Goal: Transaction & Acquisition: Purchase product/service

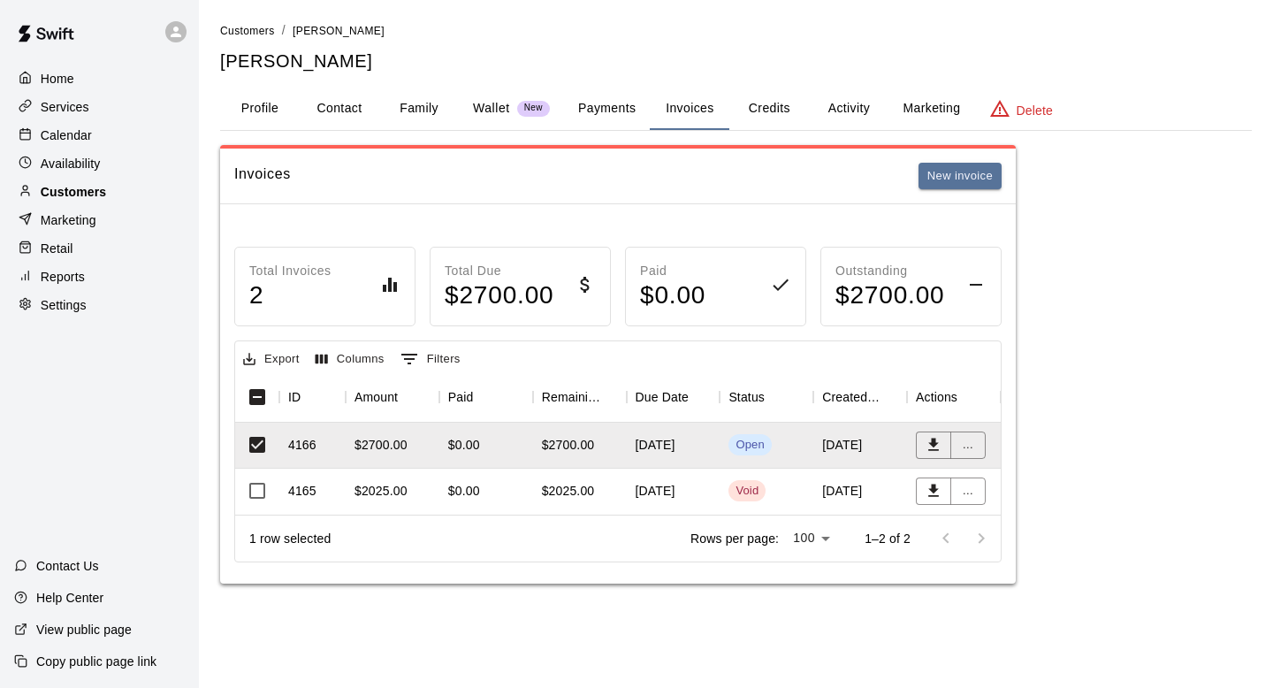
click at [57, 185] on p "Customers" at bounding box center [73, 192] width 65 height 18
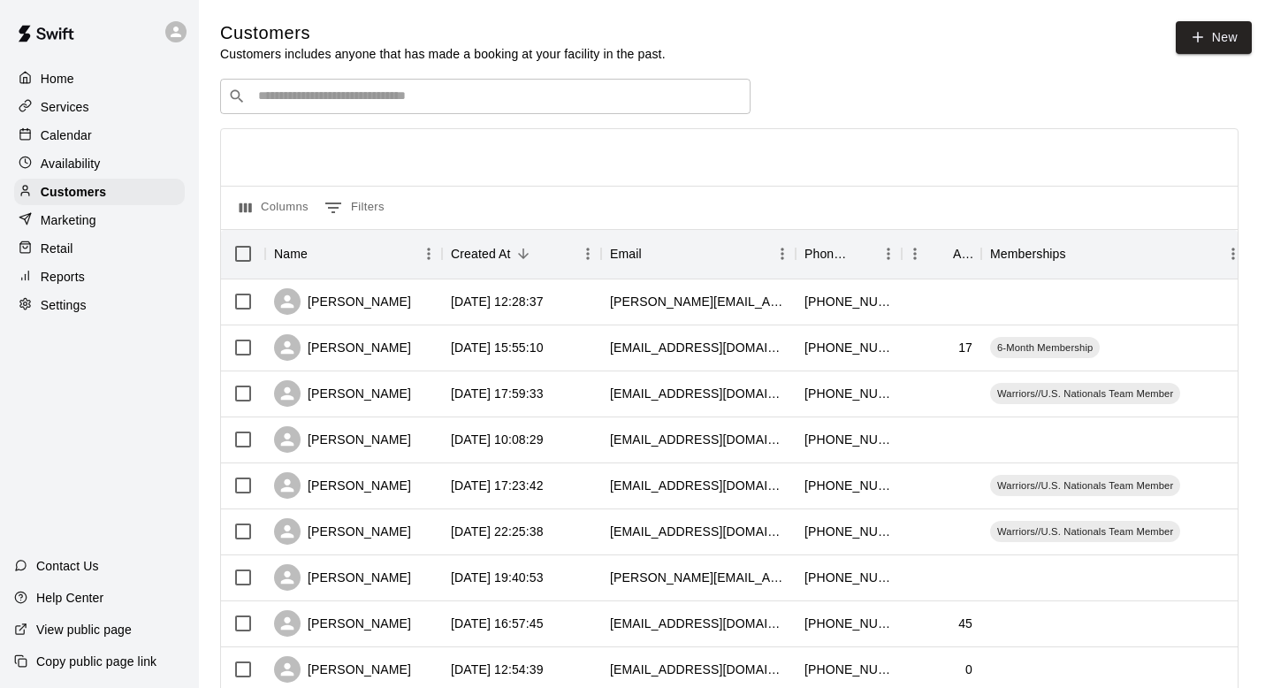
click at [481, 90] on input "Search customers by name or email" at bounding box center [498, 97] width 490 height 18
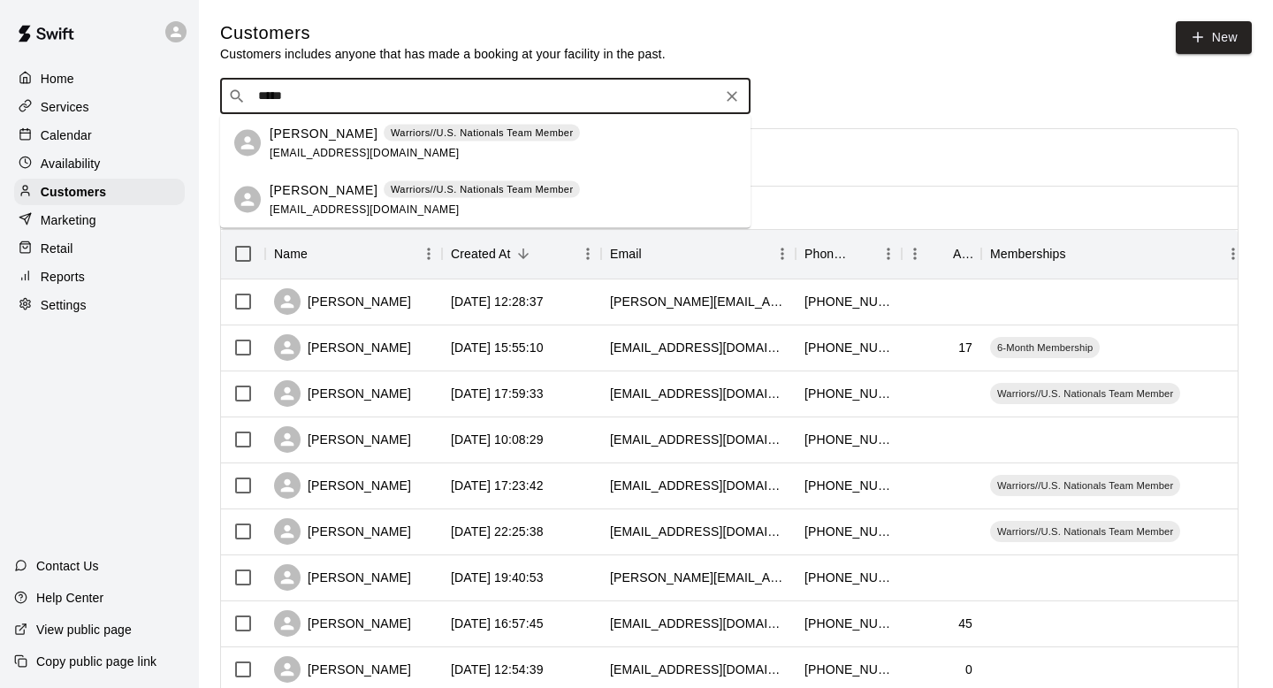
type input "*****"
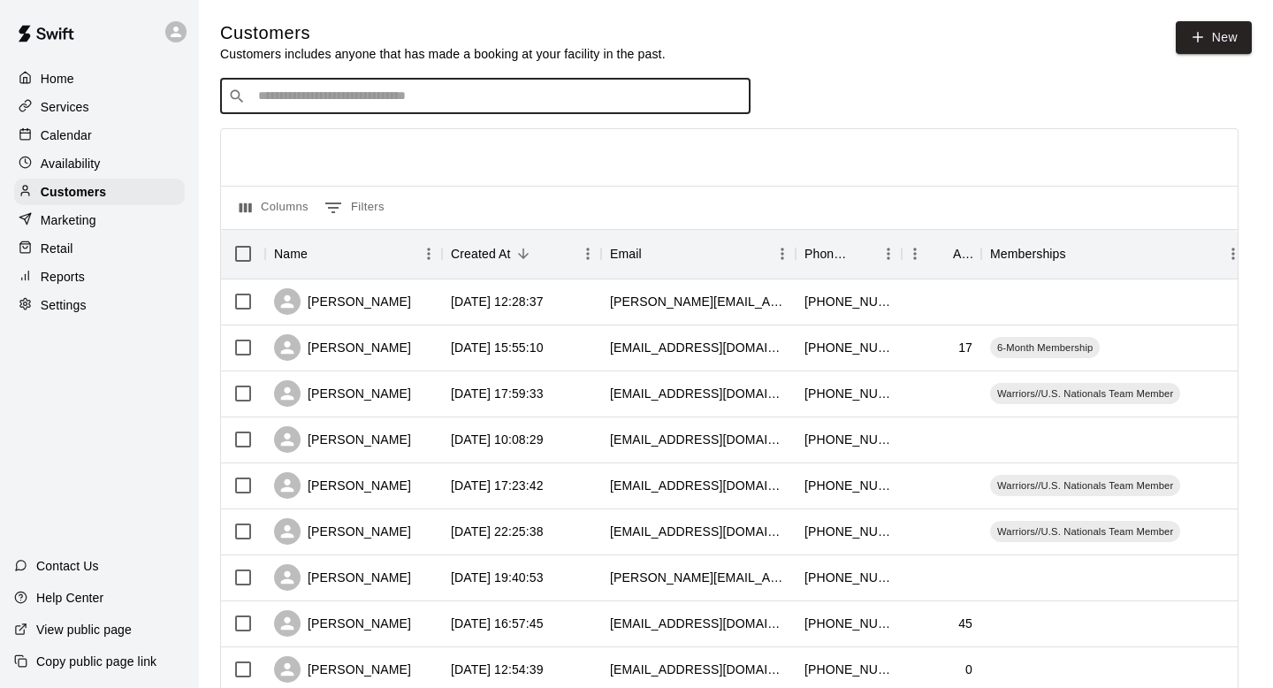
click at [304, 103] on input "Search customers by name or email" at bounding box center [498, 97] width 490 height 18
type input "*****"
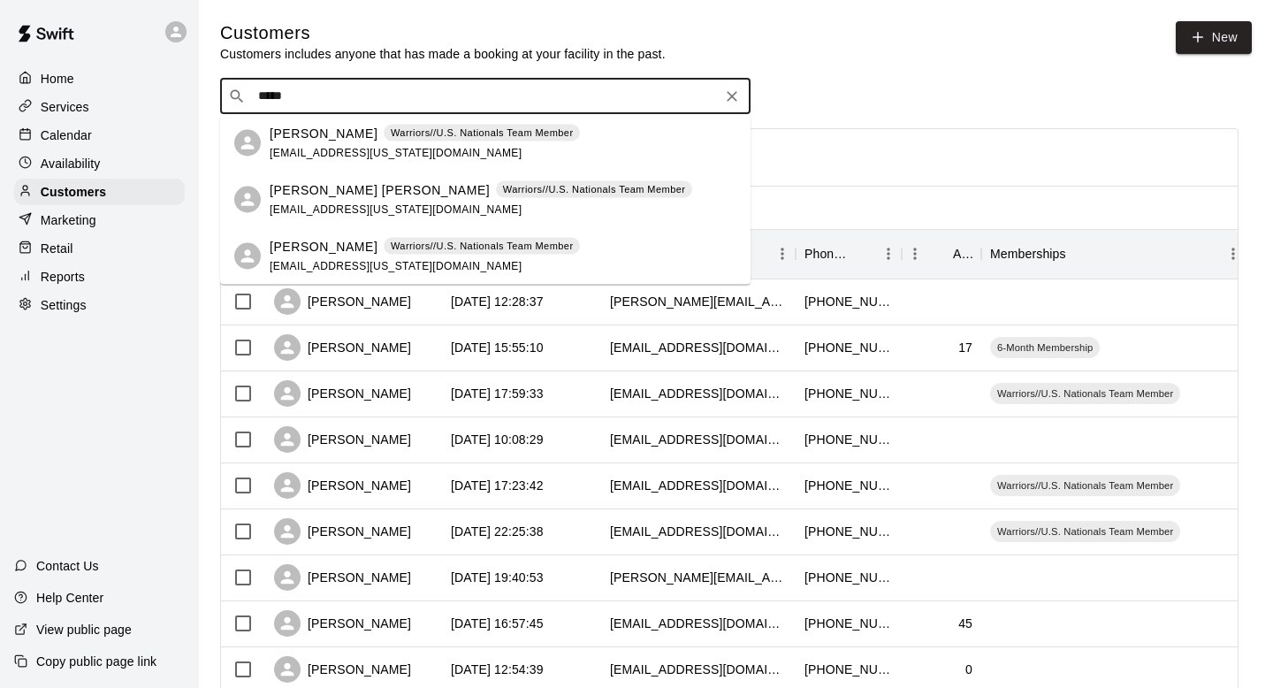
click at [372, 142] on div "[PERSON_NAME] Warriors//U.S. Nationals Team Member [EMAIL_ADDRESS][US_STATE][DO…" at bounding box center [425, 143] width 310 height 38
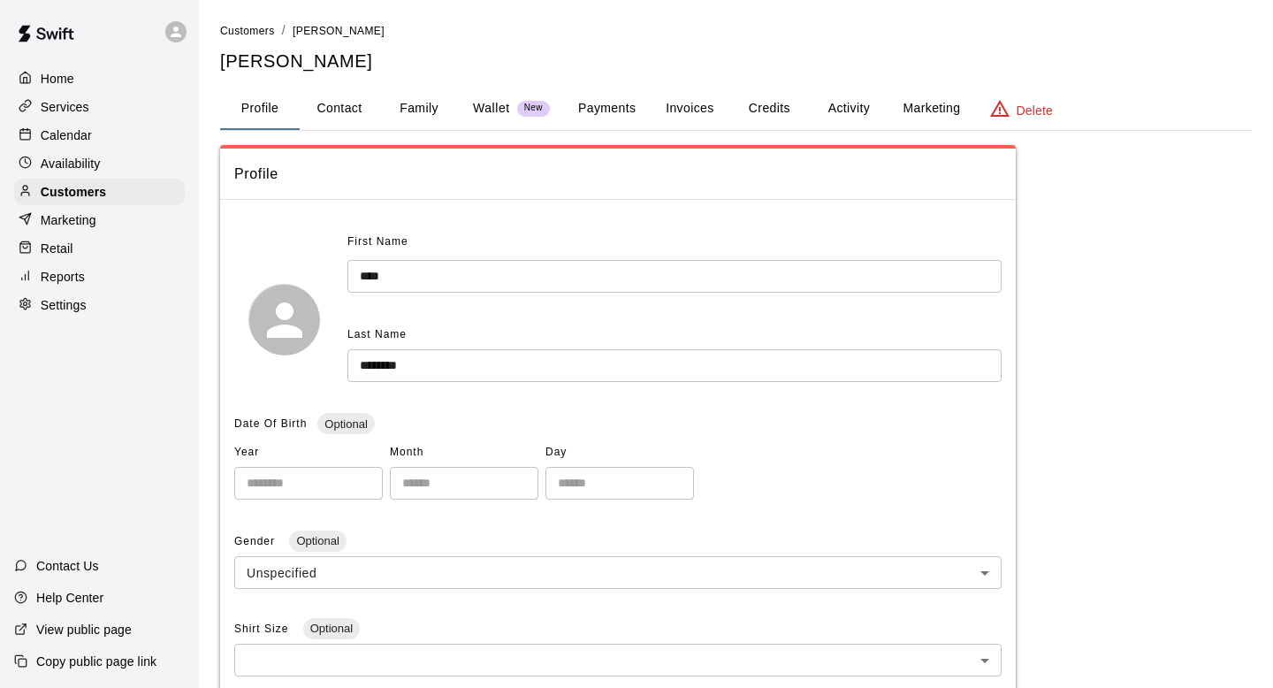
click at [686, 104] on button "Invoices" at bounding box center [690, 109] width 80 height 42
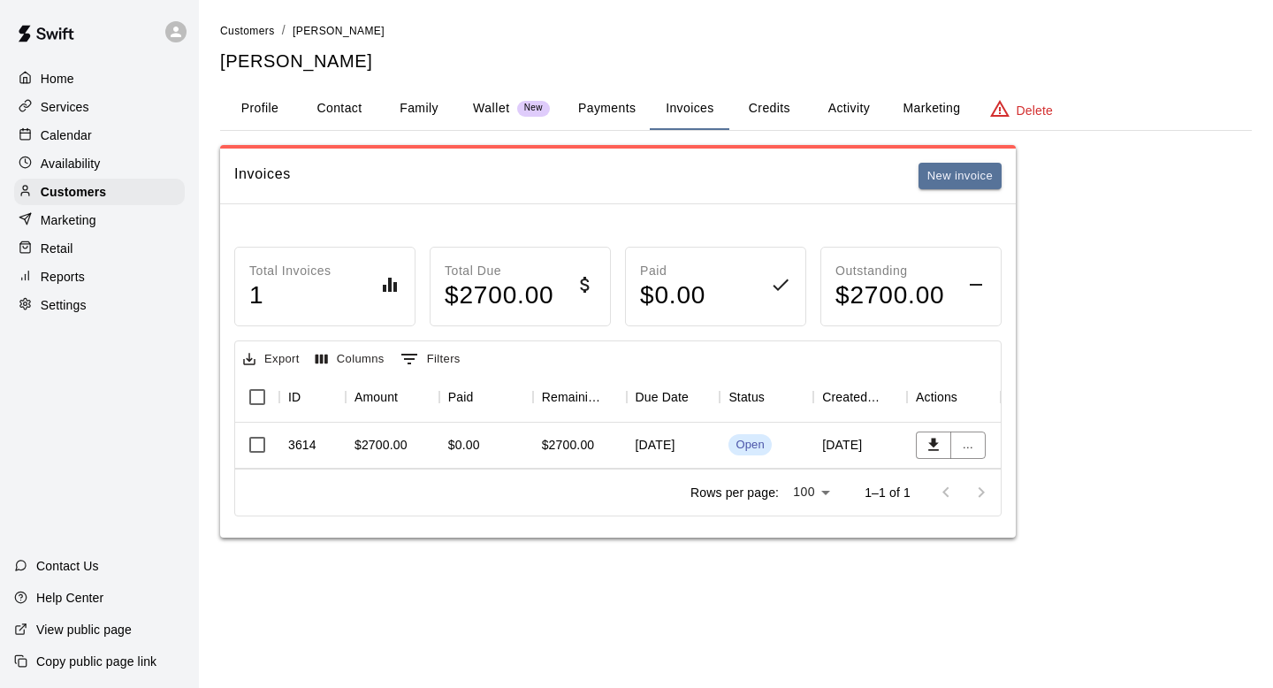
click at [545, 430] on div "$2700.00" at bounding box center [580, 446] width 94 height 46
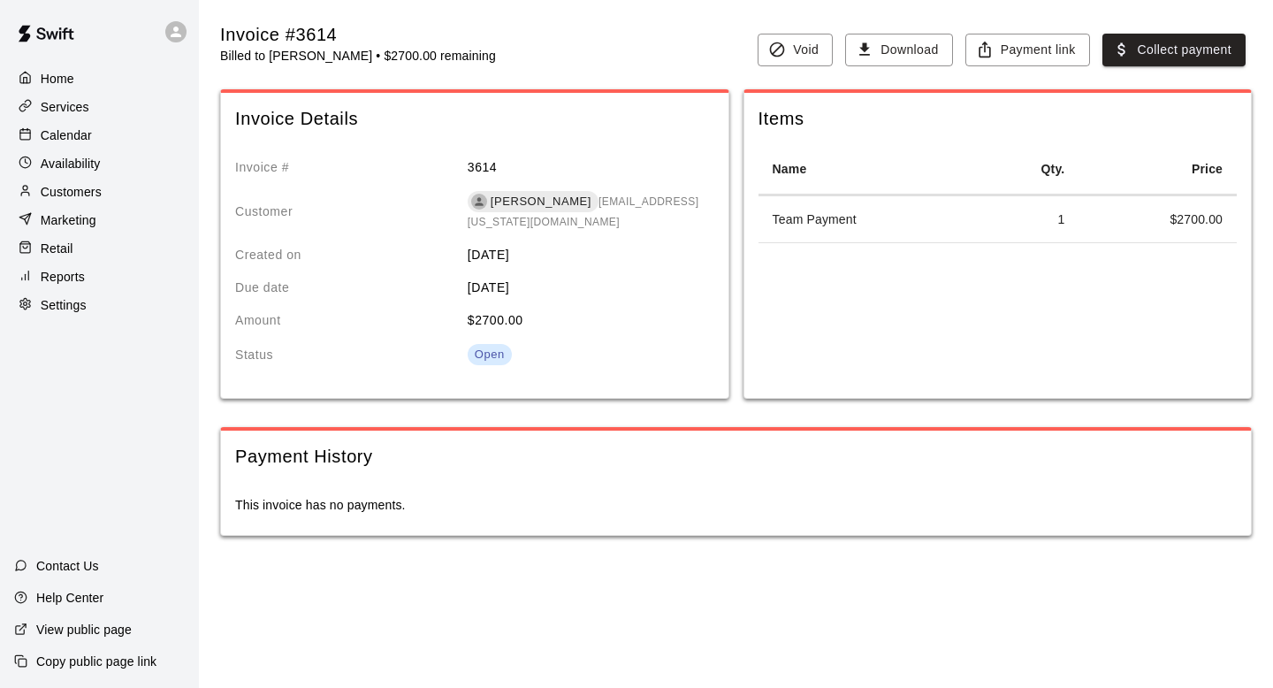
click at [1193, 66] on div "Invoice #3614 Billed to Mike Kurowski • $2700.00 remaining Void Download Paymen…" at bounding box center [736, 292] width 1032 height 543
click at [1204, 39] on button "Collect payment" at bounding box center [1174, 50] width 143 height 33
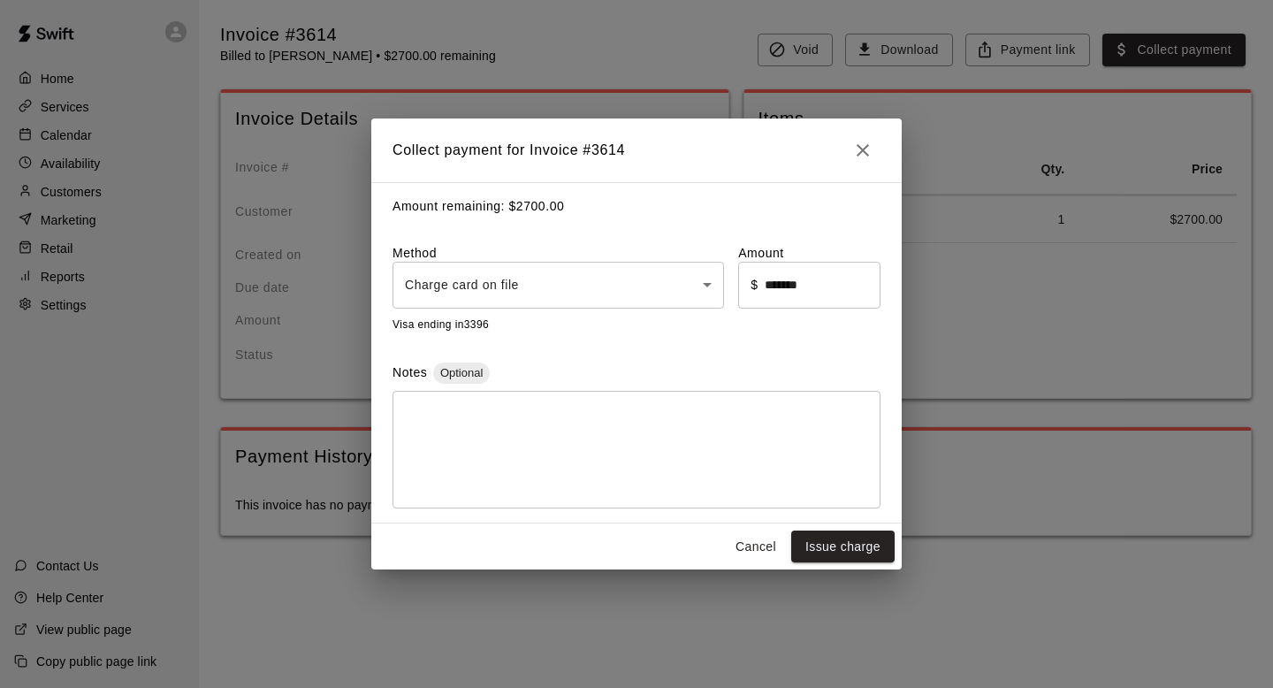
click at [569, 279] on body "Home Services Calendar Availability Customers Marketing Retail Reports Settings…" at bounding box center [636, 285] width 1273 height 571
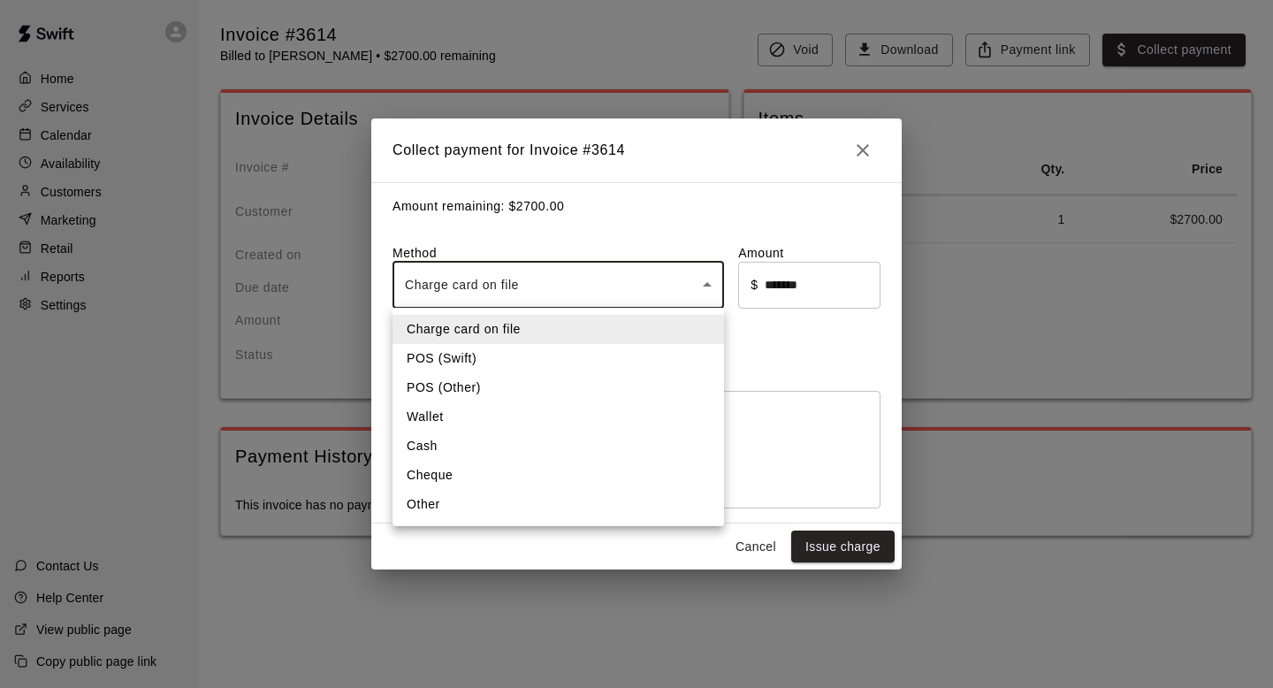
click at [463, 508] on li "Other" at bounding box center [559, 504] width 332 height 29
type input "*****"
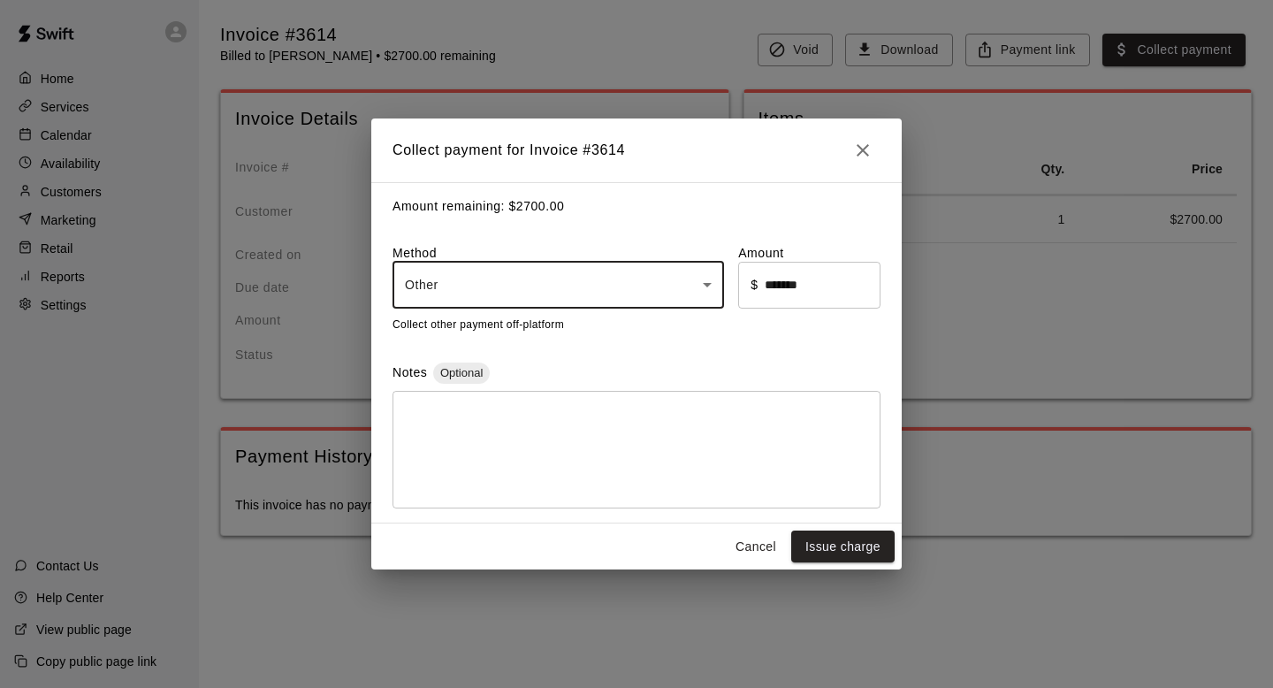
click at [475, 452] on textarea at bounding box center [636, 449] width 463 height 88
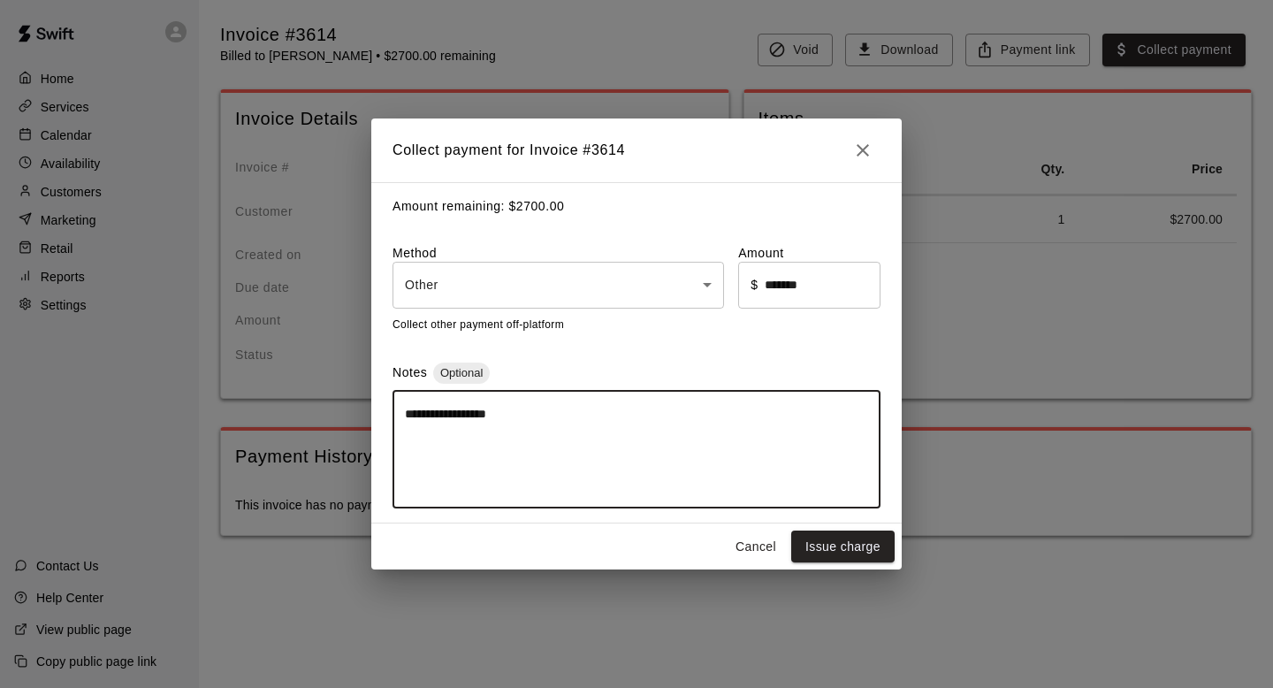
type textarea "**********"
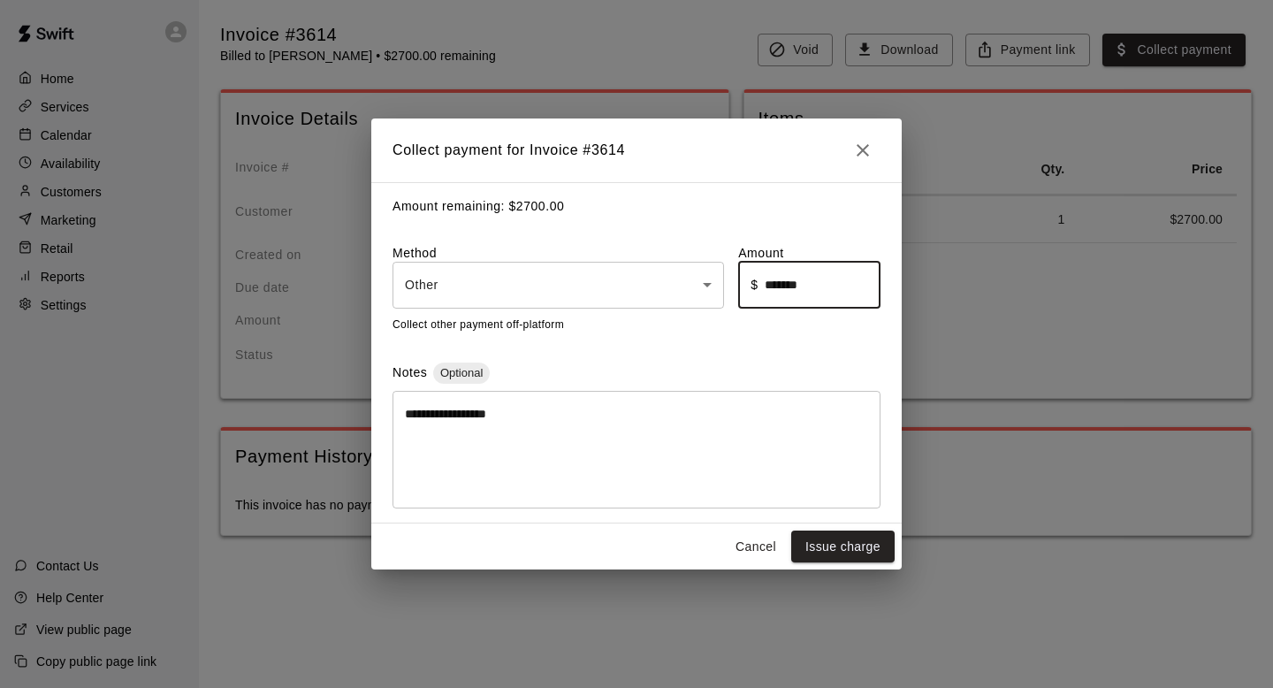
click at [838, 293] on input "*******" at bounding box center [823, 285] width 116 height 47
type input "*"
type input "******"
click at [838, 543] on button "Issue charge" at bounding box center [842, 547] width 103 height 33
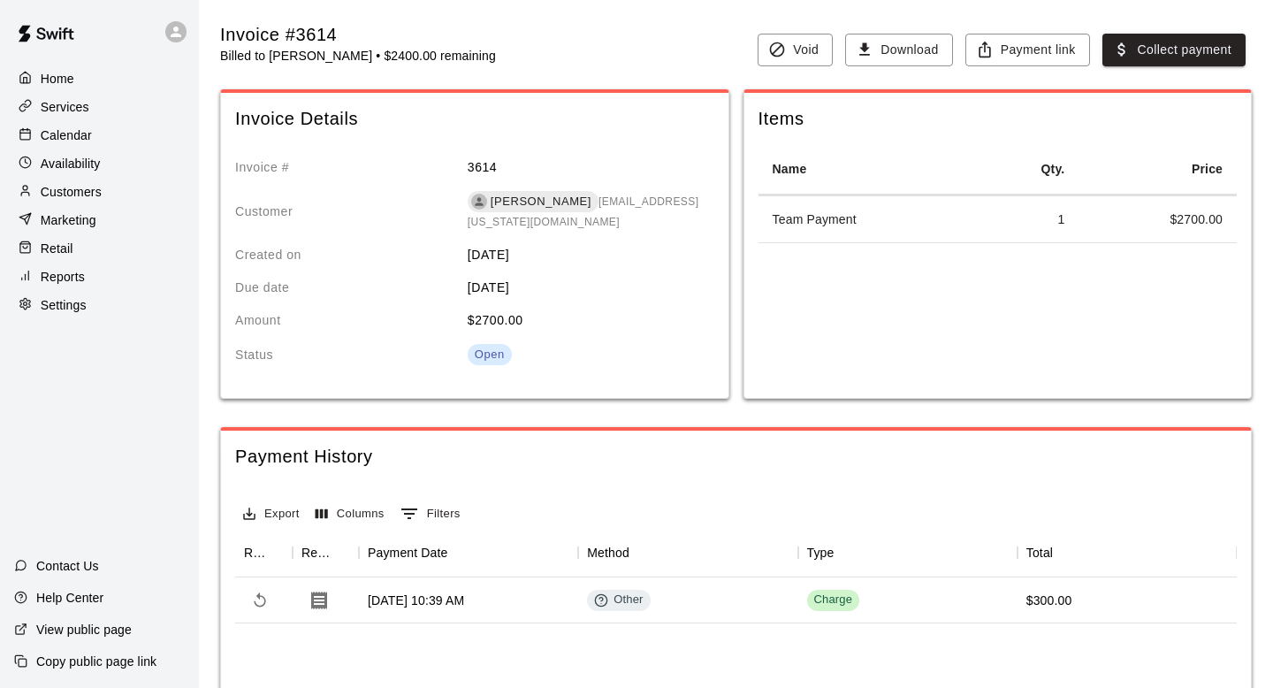
click at [569, 18] on main "Invoice #3614 Billed to Mike Kurowski • $2400.00 remaining Void Download Paymen…" at bounding box center [736, 467] width 1074 height 934
click at [609, 40] on div "Invoice #3614 Billed to Mike Kurowski • $2400.00 remaining Void Download Paymen…" at bounding box center [736, 43] width 1032 height 45
click at [593, 35] on div "Invoice #3614 Billed to Mike Kurowski • $2400.00 remaining Void Download Paymen…" at bounding box center [736, 43] width 1032 height 45
click at [88, 164] on p "Availability" at bounding box center [71, 164] width 60 height 18
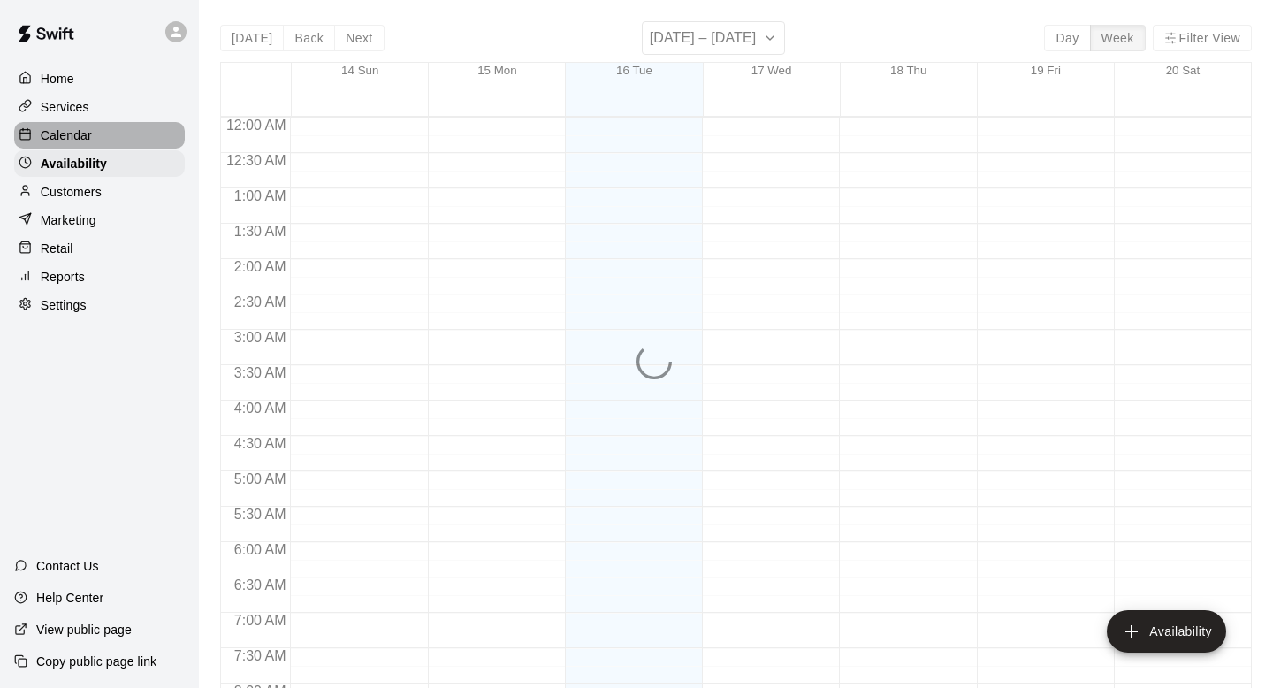
click at [90, 140] on p "Calendar" at bounding box center [66, 135] width 51 height 18
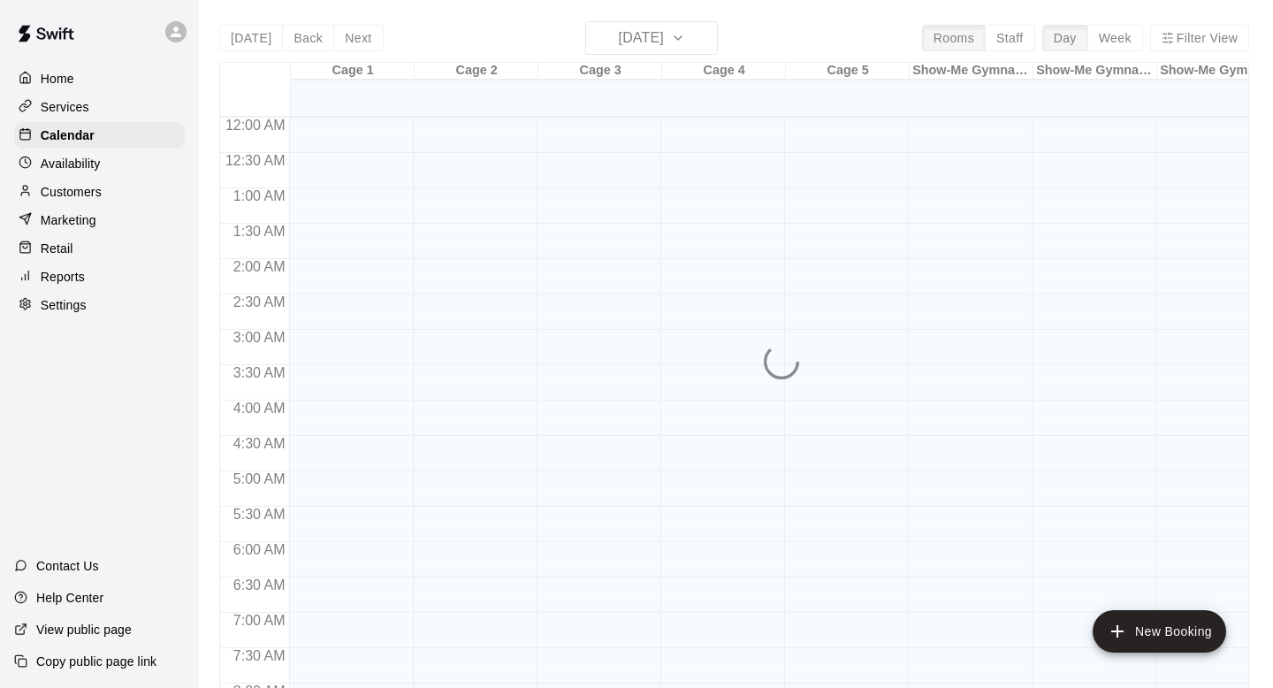
click at [90, 177] on div "Home Services Calendar Availability Customers Marketing Retail Reports Settings" at bounding box center [99, 192] width 199 height 256
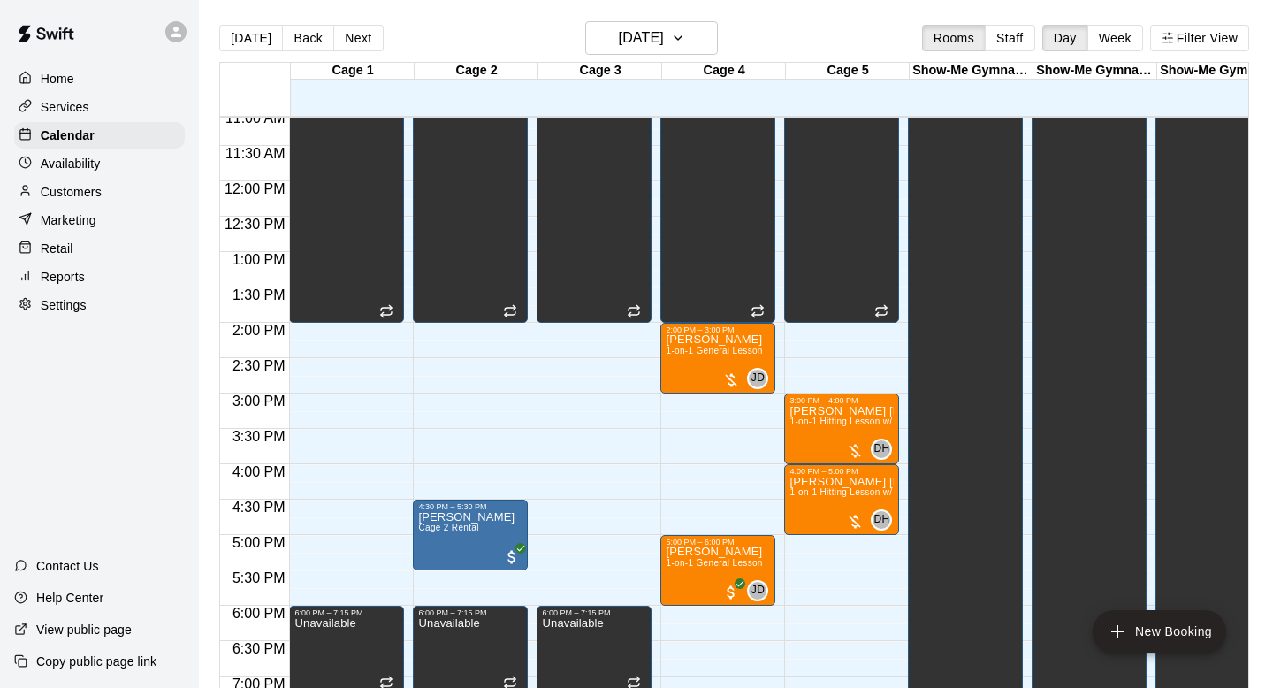
click at [88, 201] on div "Customers" at bounding box center [99, 192] width 171 height 27
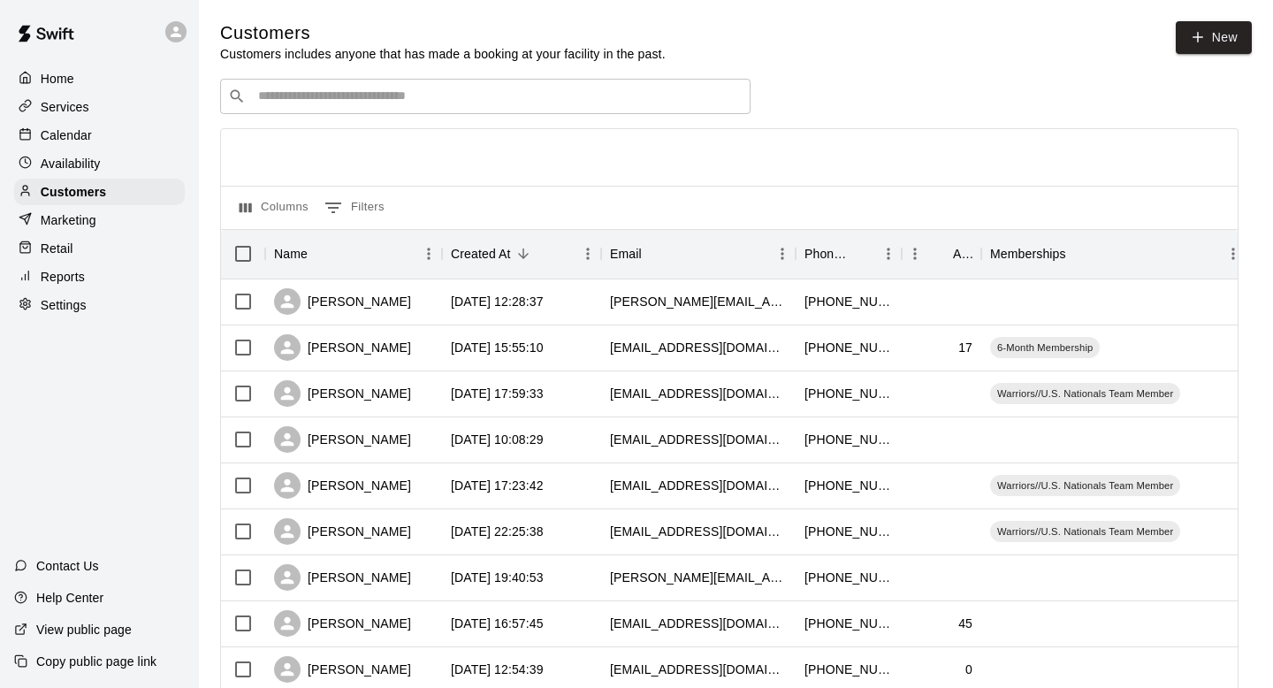
click at [54, 119] on div "Home Services Calendar Availability Customers Marketing Retail Reports Settings" at bounding box center [99, 192] width 199 height 256
click at [54, 134] on p "Calendar" at bounding box center [66, 135] width 51 height 18
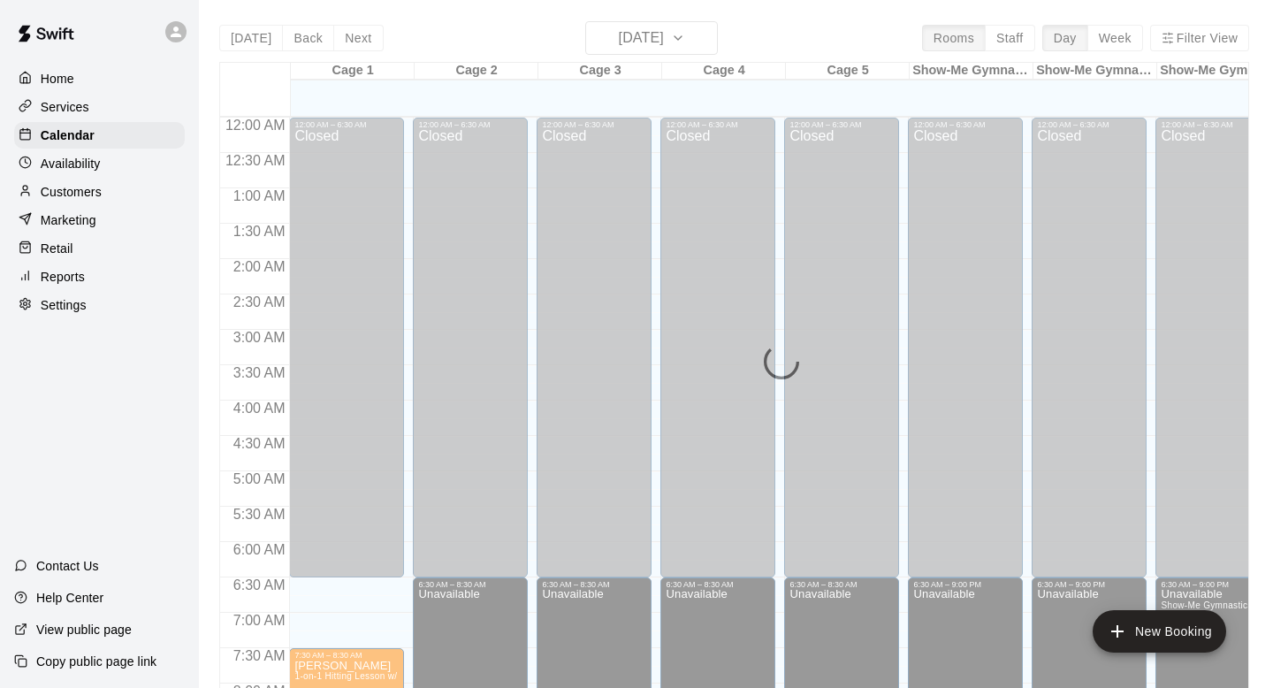
scroll to position [785, 0]
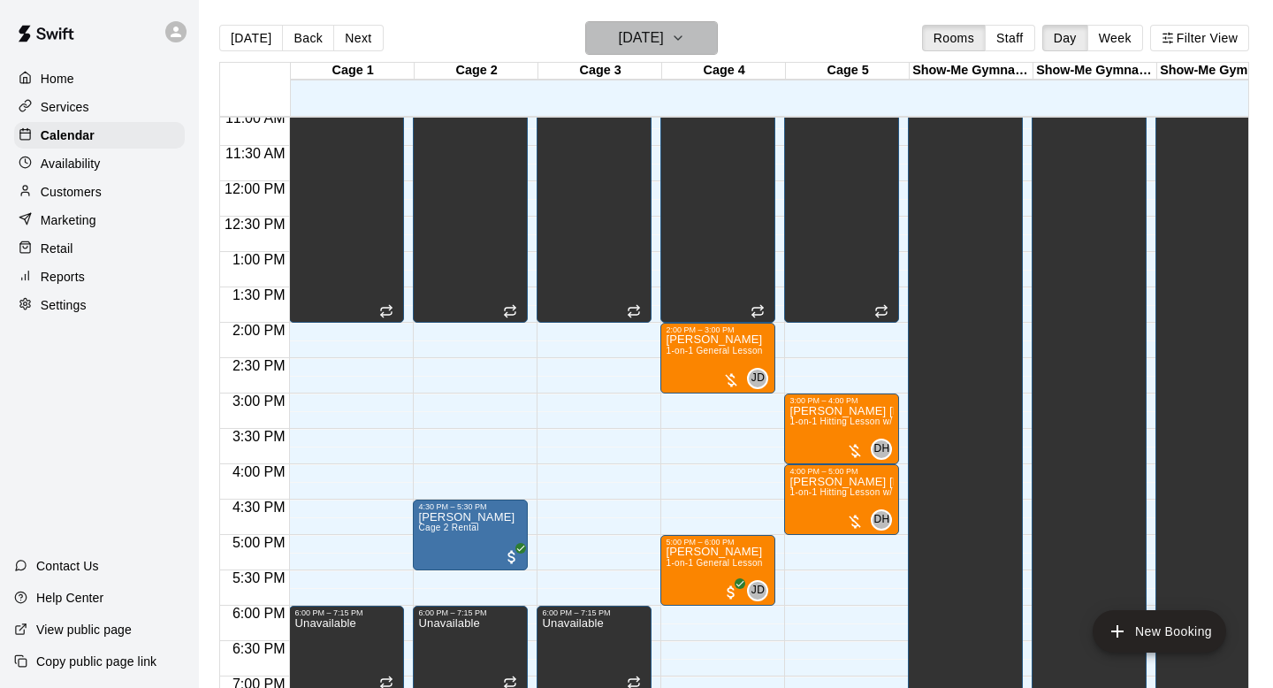
click at [660, 23] on button "Tuesday Sep 16" at bounding box center [651, 38] width 133 height 34
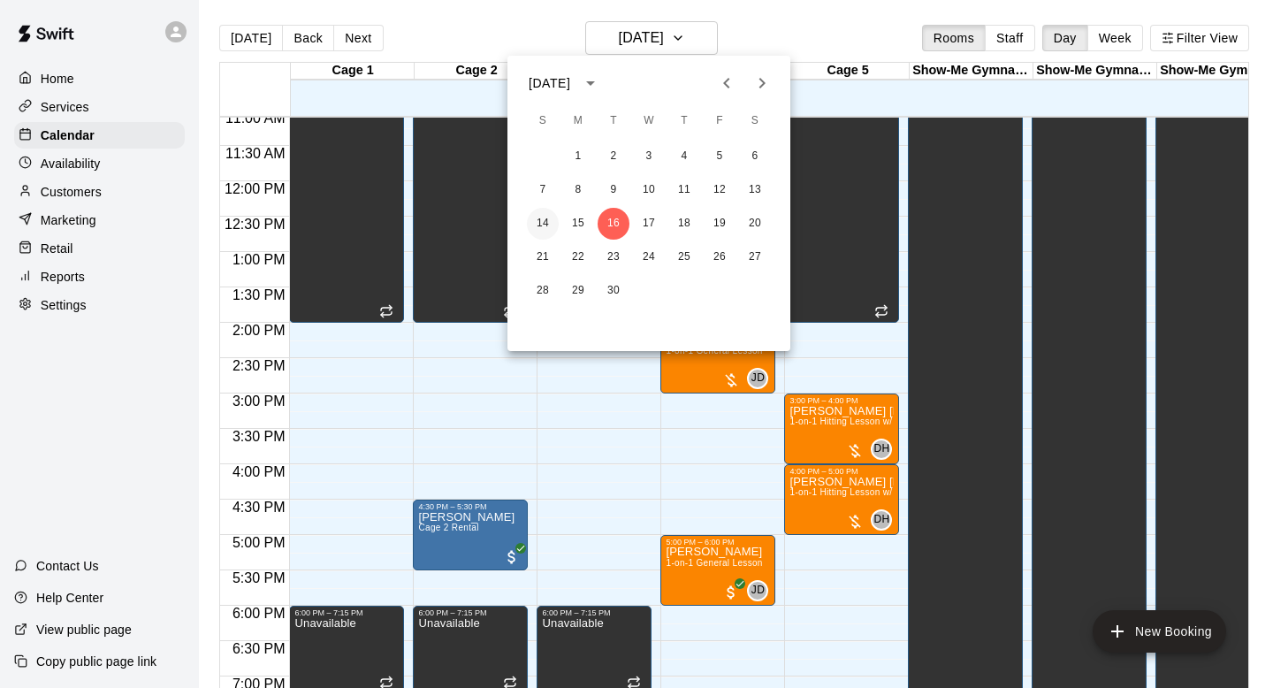
click at [541, 211] on button "14" at bounding box center [543, 224] width 32 height 32
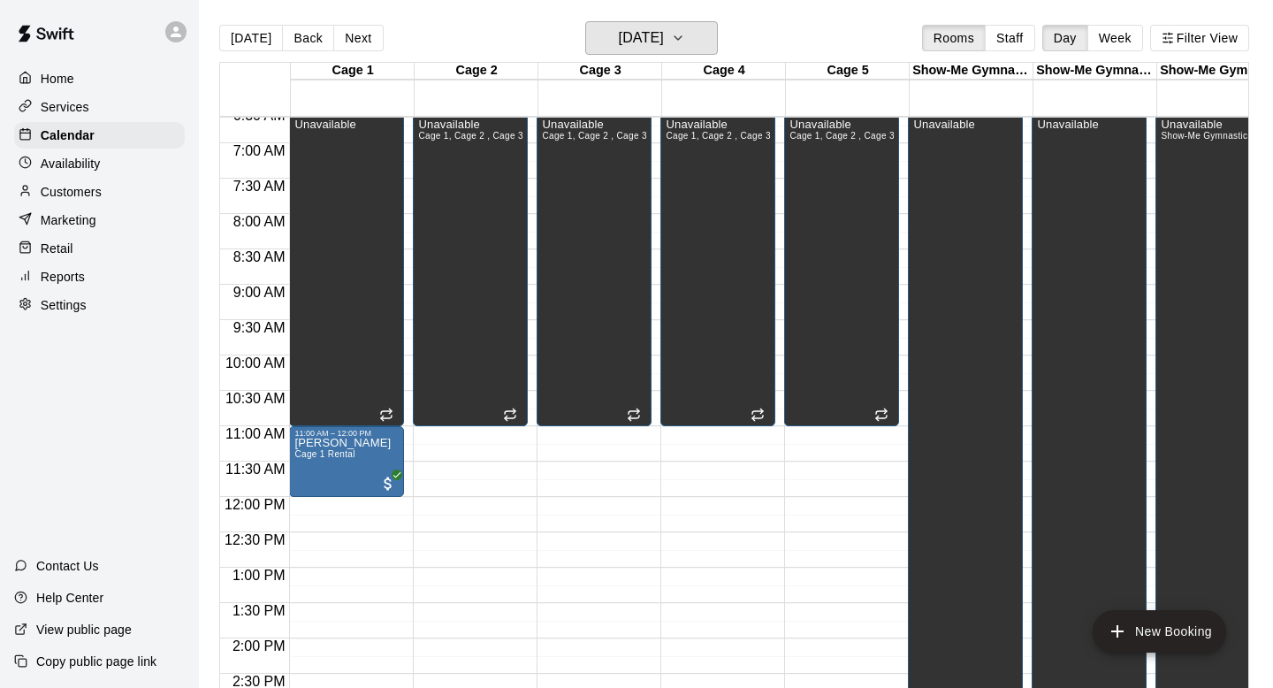
scroll to position [462, 0]
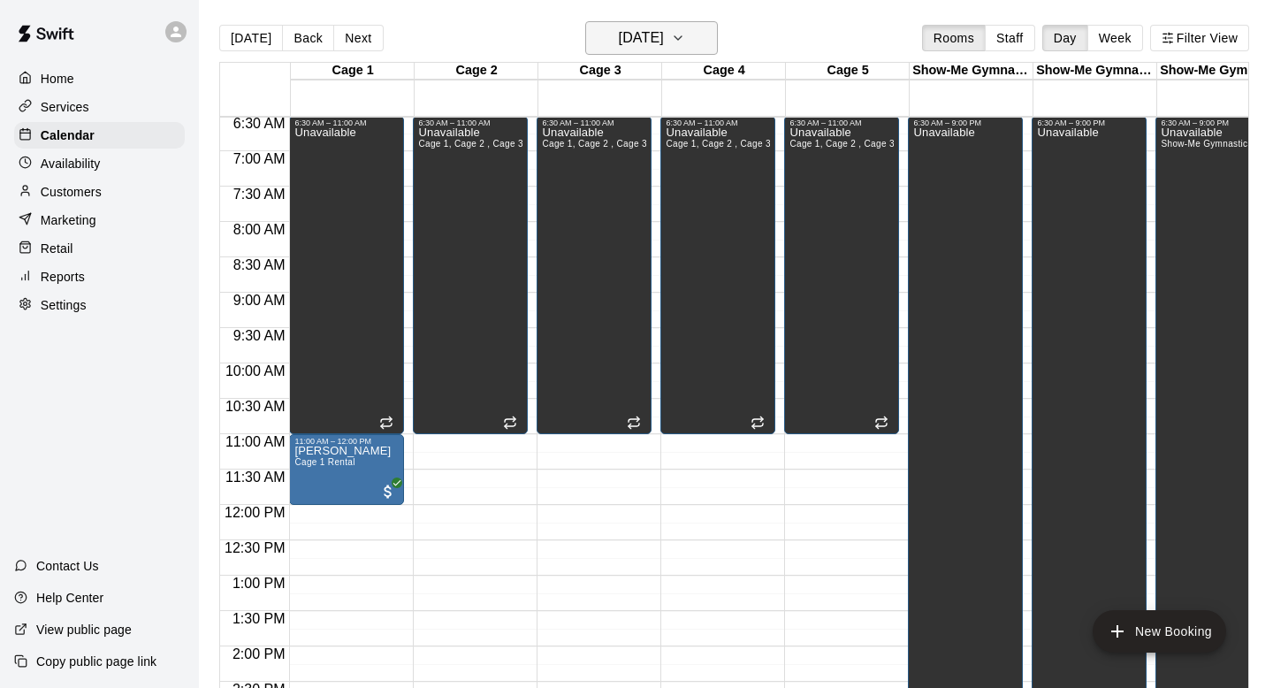
click at [636, 27] on h6 "Sunday Sep 14" at bounding box center [641, 38] width 45 height 25
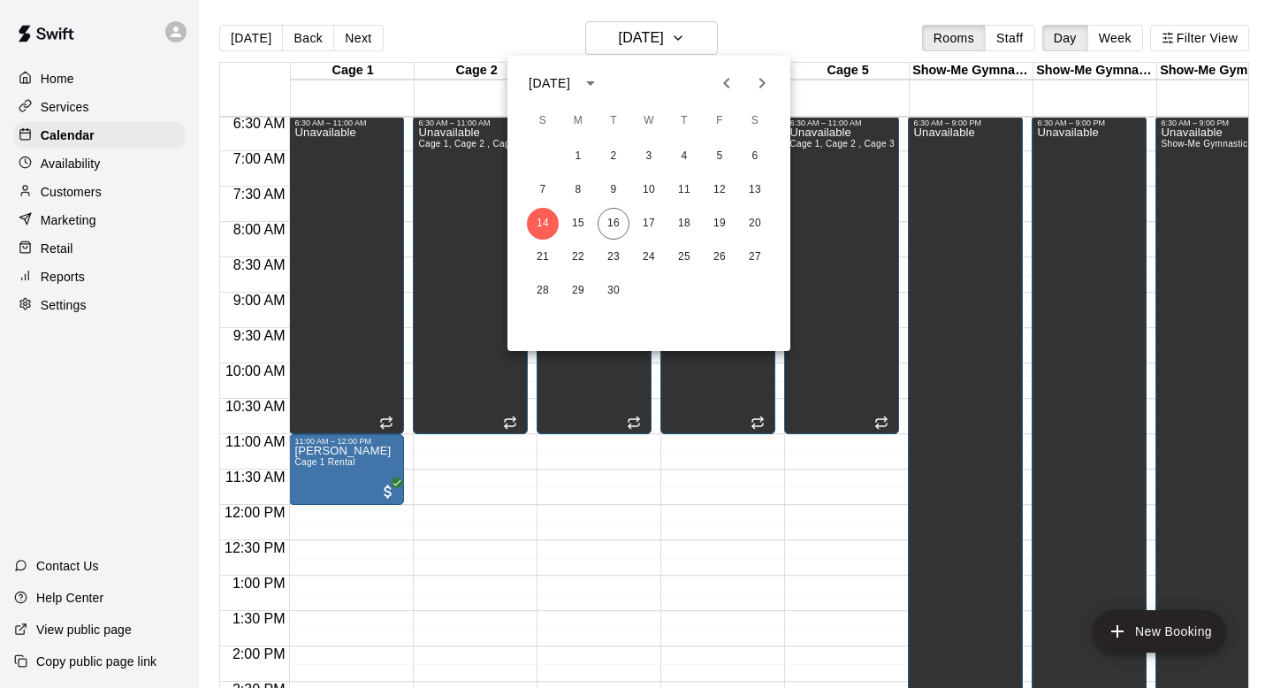
click at [719, 81] on icon "Previous month" at bounding box center [726, 83] width 21 height 21
click at [541, 290] on button "24" at bounding box center [543, 291] width 32 height 32
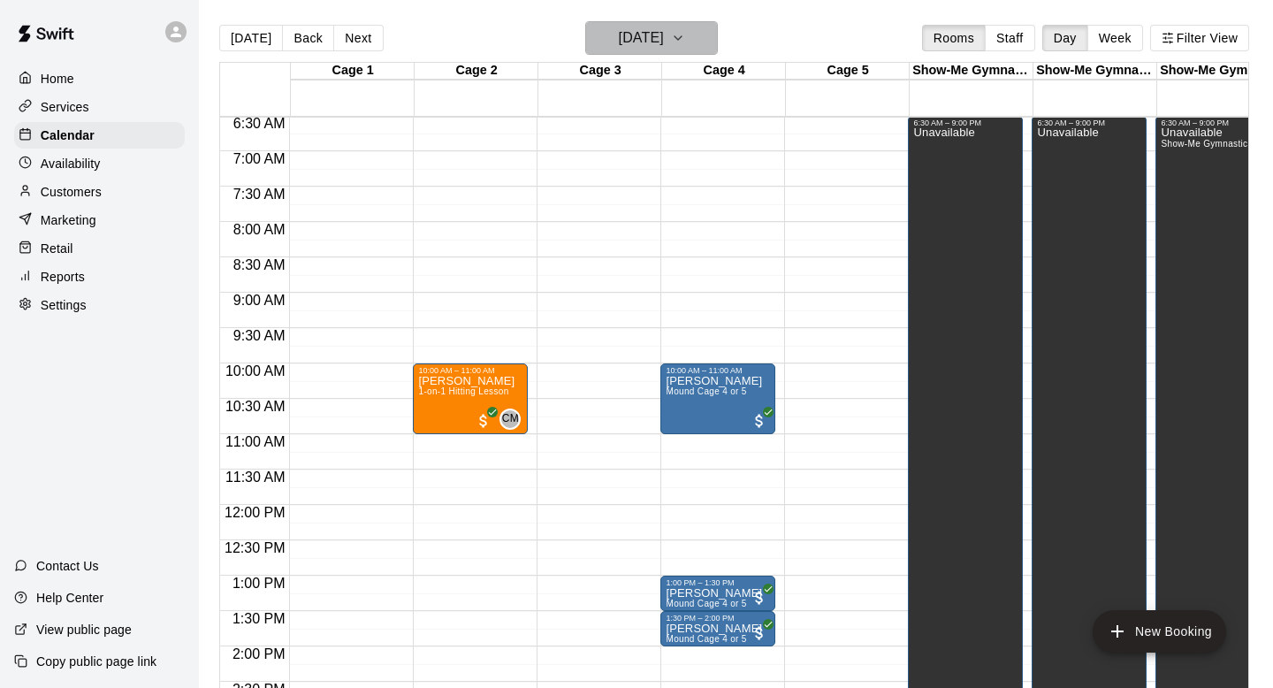
click at [662, 40] on h6 "Sunday Aug 24" at bounding box center [641, 38] width 45 height 25
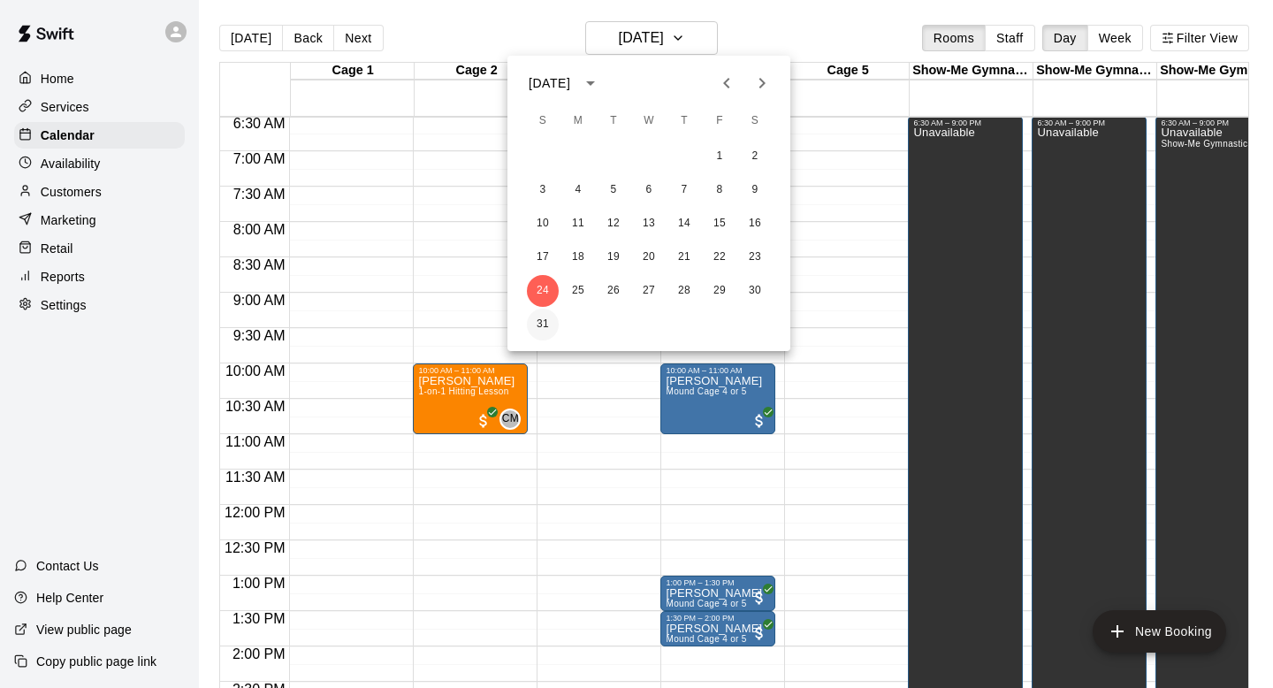
click at [548, 326] on button "31" at bounding box center [543, 325] width 32 height 32
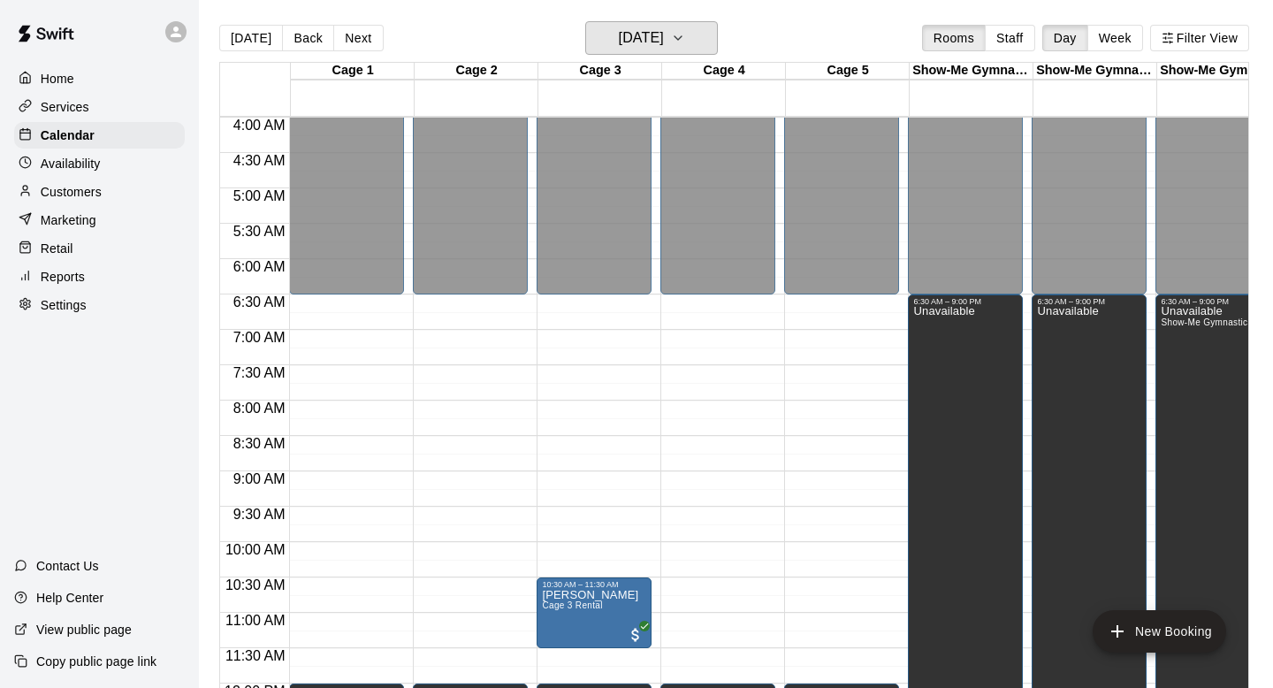
scroll to position [375, 0]
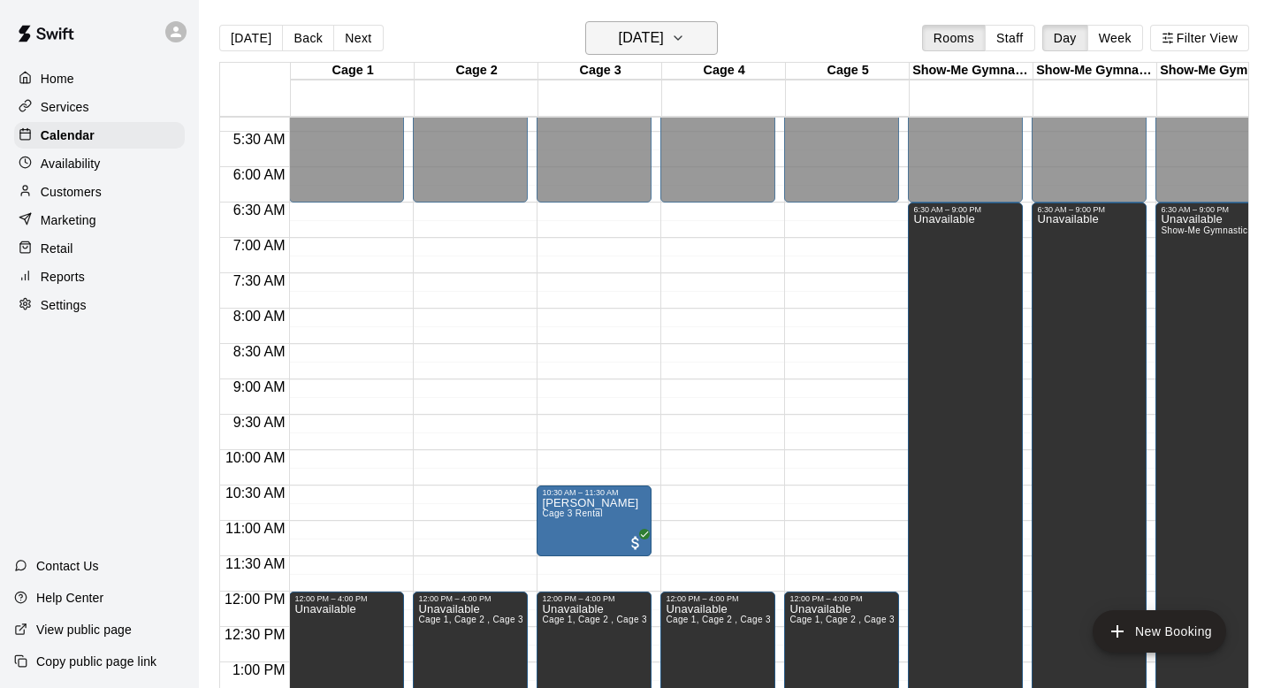
click at [664, 41] on h6 "Sunday Aug 31" at bounding box center [641, 38] width 45 height 25
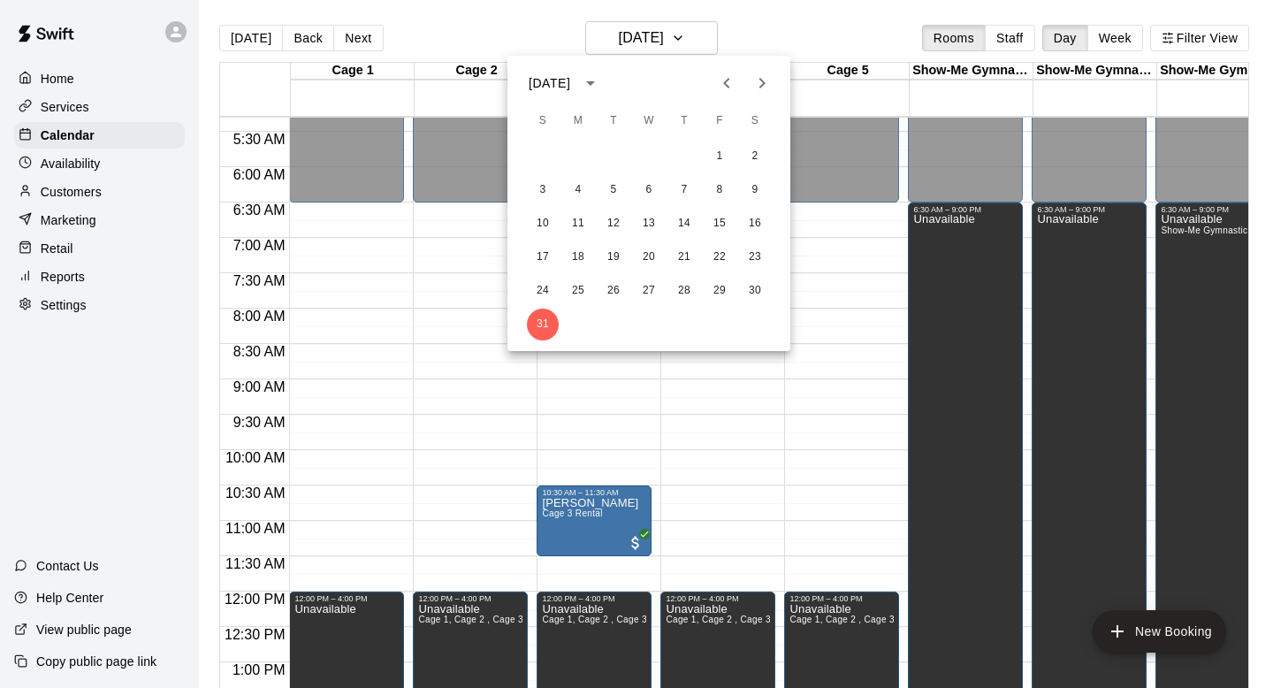
click at [754, 80] on icon "Next month" at bounding box center [762, 83] width 21 height 21
click at [484, 21] on div at bounding box center [636, 344] width 1273 height 688
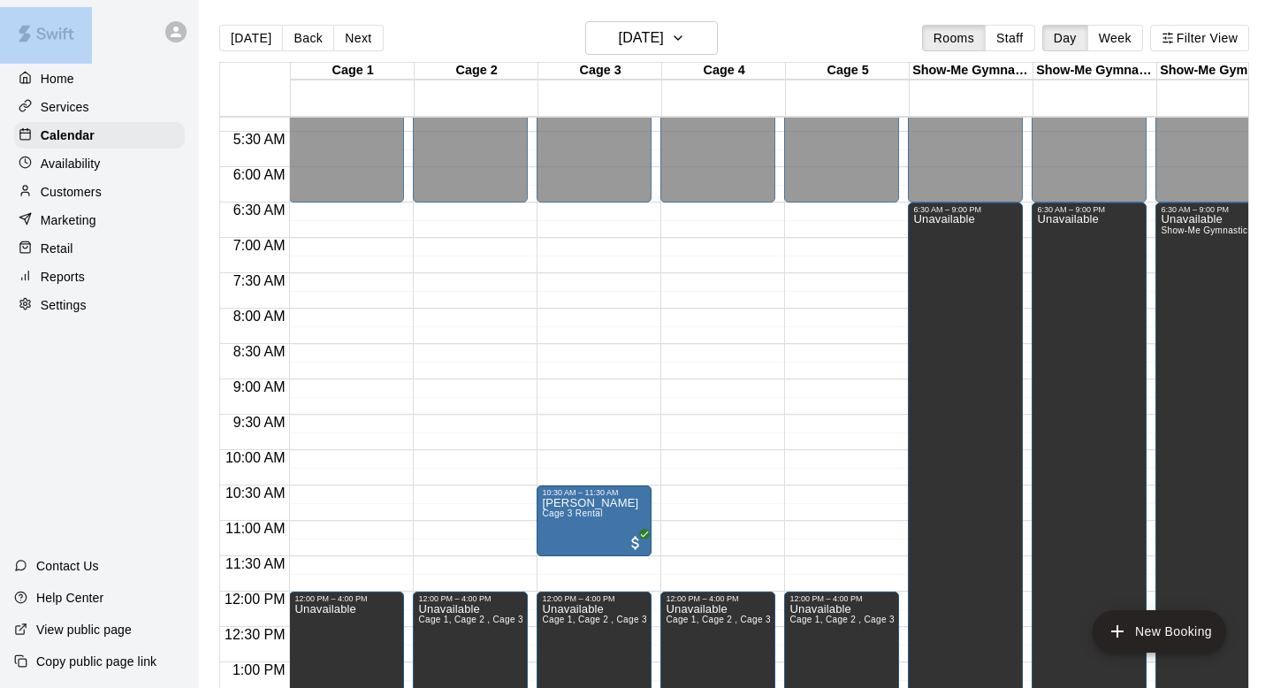
drag, startPoint x: 484, startPoint y: 21, endPoint x: -520, endPoint y: 59, distance: 1004.4
click at [0, 59] on html "Home Services Calendar Availability Customers Marketing Retail Reports Settings…" at bounding box center [636, 358] width 1273 height 716
click at [116, 428] on div at bounding box center [636, 344] width 1273 height 688
